Goal: Information Seeking & Learning: Check status

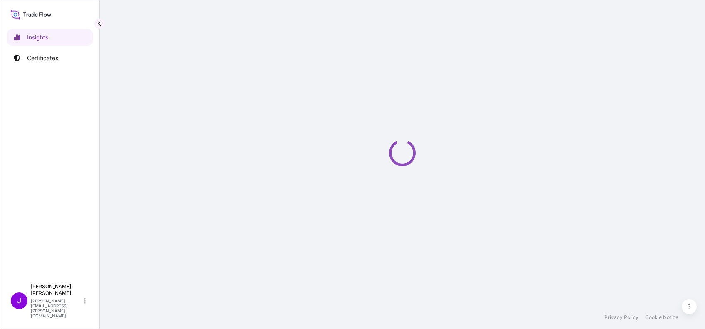
select select "2025"
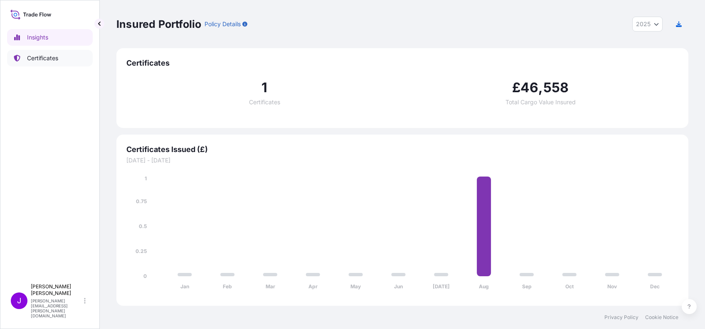
click at [46, 52] on link "Certificates" at bounding box center [50, 58] width 86 height 17
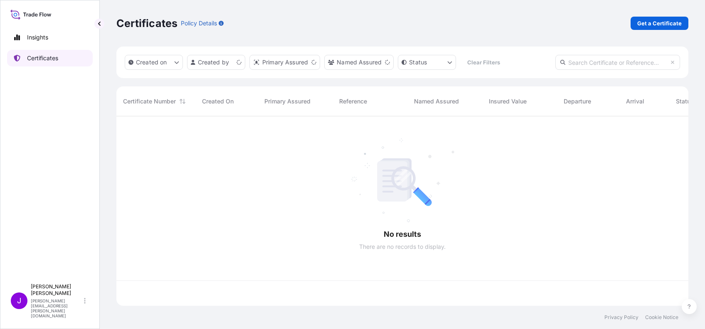
scroll to position [185, 563]
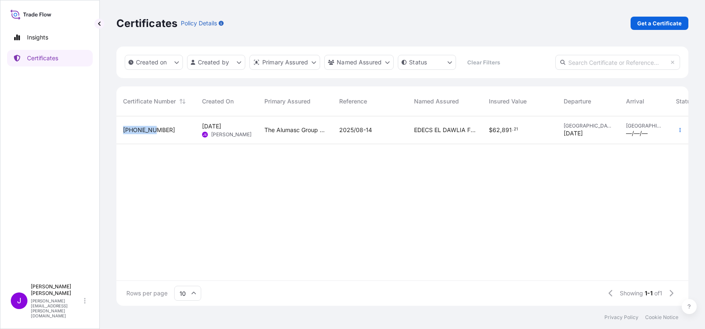
drag, startPoint x: 155, startPoint y: 131, endPoint x: 128, endPoint y: 123, distance: 27.7
click at [128, 123] on div "31430-2-7" at bounding box center [155, 130] width 79 height 28
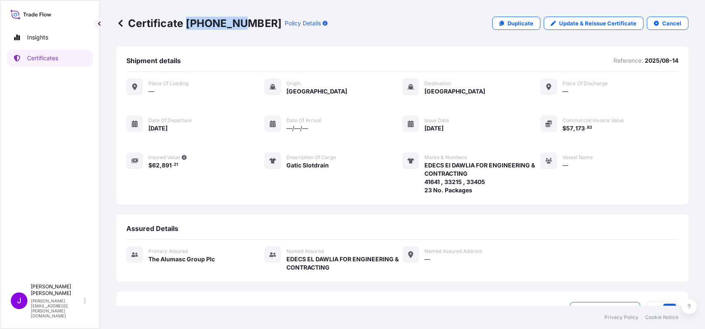
drag, startPoint x: 239, startPoint y: 23, endPoint x: 186, endPoint y: 19, distance: 52.9
click at [186, 19] on p "Certificate [PHONE_NUMBER]" at bounding box center [198, 23] width 165 height 13
drag, startPoint x: 186, startPoint y: 19, endPoint x: 189, endPoint y: 22, distance: 4.7
copy p "31430-2-7"
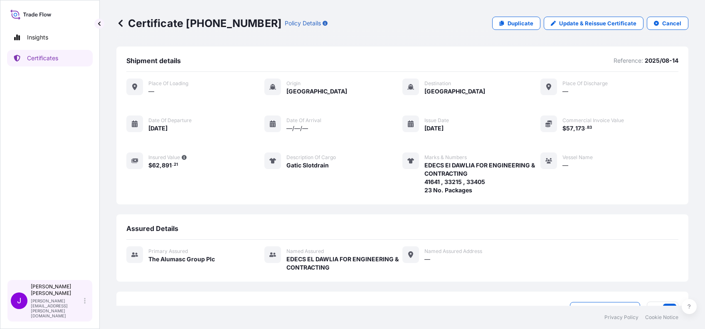
click at [86, 310] on div "Jennifer ellis jennifer.ellis+alumasc@wtwco.com" at bounding box center [60, 300] width 58 height 35
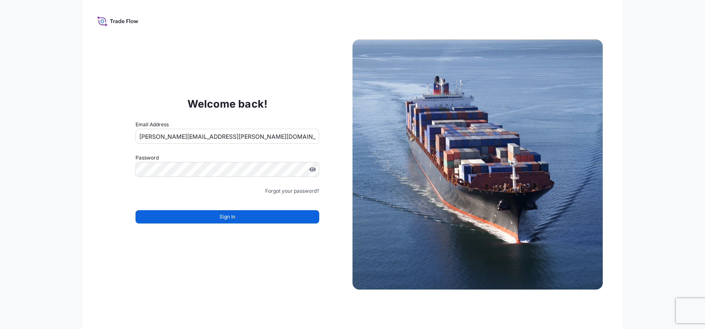
click at [192, 137] on input "[PERSON_NAME][EMAIL_ADDRESS][PERSON_NAME][DOMAIN_NAME]" at bounding box center [227, 136] width 184 height 15
click at [192, 136] on input "[PERSON_NAME][EMAIL_ADDRESS][PERSON_NAME][DOMAIN_NAME]" at bounding box center [227, 136] width 184 height 15
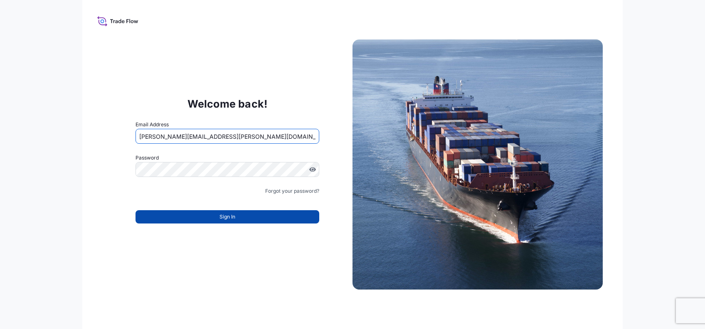
type input "jennifer.ellis+bdp@wtwco.com"
click at [180, 216] on button "Sign In" at bounding box center [227, 216] width 184 height 13
